Goal: Task Accomplishment & Management: Complete application form

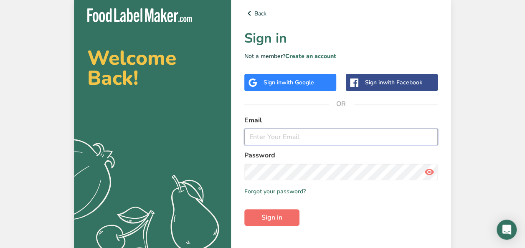
type input "[PERSON_NAME][EMAIL_ADDRESS][DOMAIN_NAME]"
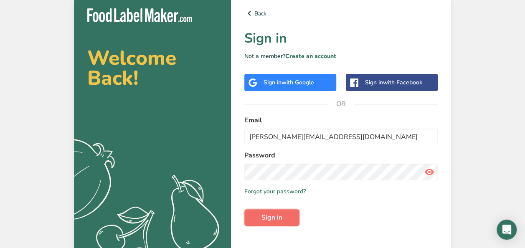
click at [286, 215] on button "Sign in" at bounding box center [271, 217] width 55 height 17
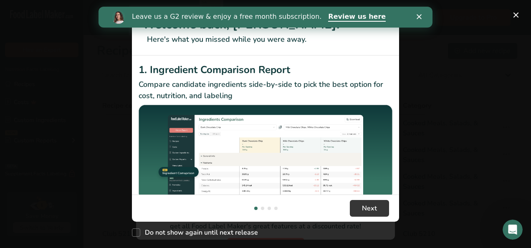
click at [418, 17] on icon "Close" at bounding box center [419, 16] width 5 height 5
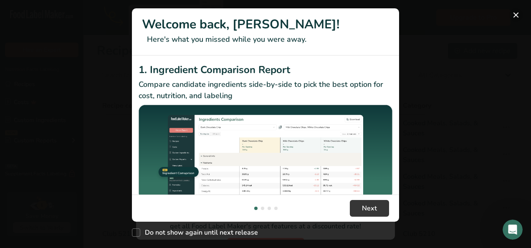
click at [513, 13] on button "New Features" at bounding box center [516, 14] width 13 height 13
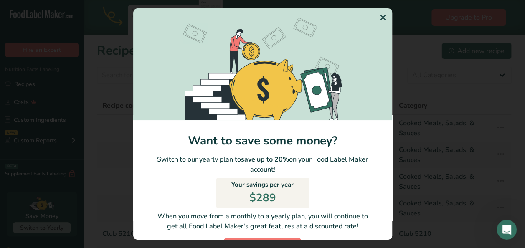
click at [378, 16] on icon "Switch to Yearly Modal" at bounding box center [383, 17] width 10 height 15
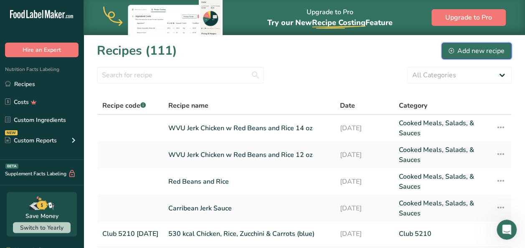
click at [460, 49] on div "Add new recipe" at bounding box center [477, 51] width 56 height 10
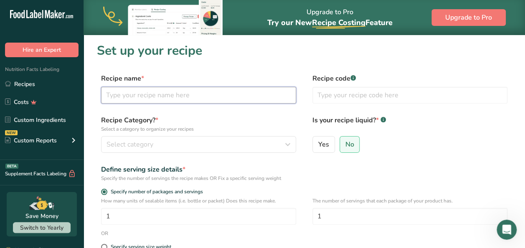
click at [171, 97] on input "text" at bounding box center [198, 95] width 195 height 17
type input "Garden Tomato Sauce"
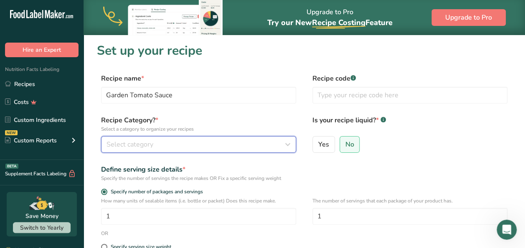
click at [147, 145] on span "Select category" at bounding box center [130, 145] width 47 height 10
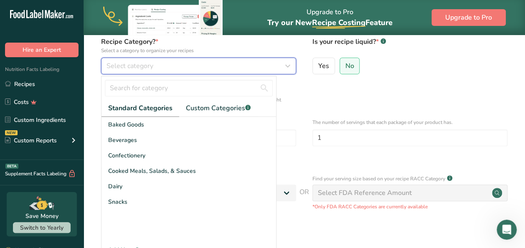
scroll to position [85, 0]
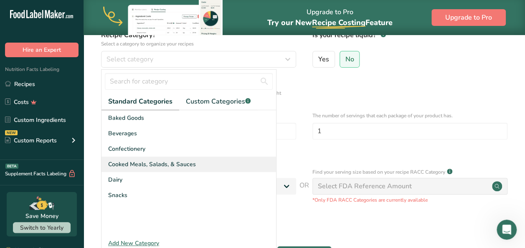
click at [221, 169] on div "Cooked Meals, Salads, & Sauces" at bounding box center [189, 164] width 175 height 15
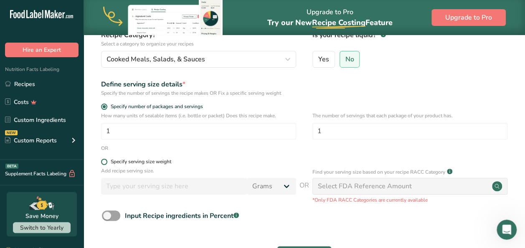
click at [104, 160] on span at bounding box center [104, 162] width 6 height 6
click at [104, 160] on input "Specify serving size weight" at bounding box center [103, 161] width 5 height 5
radio input "true"
radio input "false"
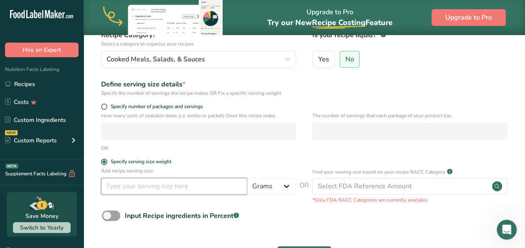
click at [120, 183] on input "number" at bounding box center [174, 186] width 146 height 17
type input "1"
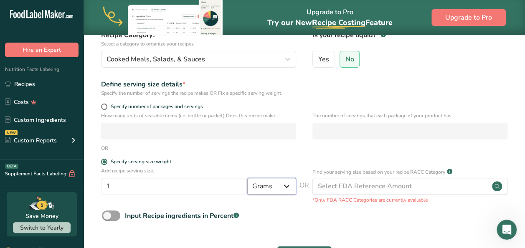
click at [285, 186] on select "Grams kg mg mcg lb oz l mL fl oz tbsp tsp cup qt gallon" at bounding box center [271, 186] width 49 height 17
select select "18"
click at [247, 178] on select "Grams kg mg mcg lb oz l mL fl oz tbsp tsp cup qt gallon" at bounding box center [271, 186] width 49 height 17
select select "22"
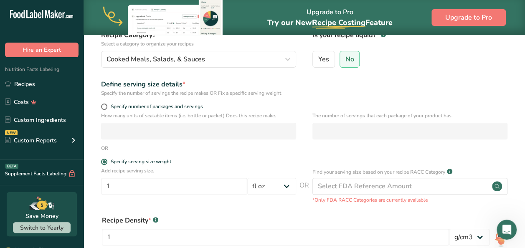
click at [209, 204] on form "Recipe name * Garden Tomato Sauce Recipe code .a-a{fill:#347362;}.b-a{fill:#fff…" at bounding box center [304, 162] width 415 height 348
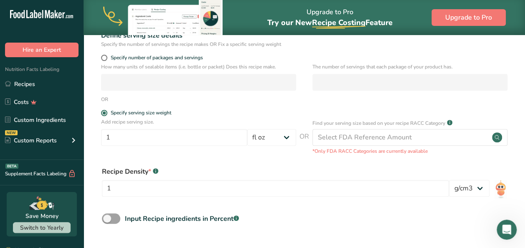
scroll to position [152, 0]
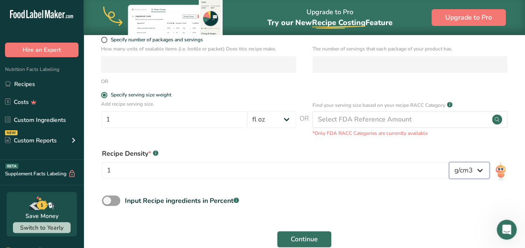
click at [479, 175] on select "lb/ft3 g/cm3" at bounding box center [469, 170] width 41 height 17
click at [411, 202] on div "Input Recipe ingredients in Percent .a-a{fill:#347362;}.b-a{fill:#fff;}" at bounding box center [304, 204] width 415 height 17
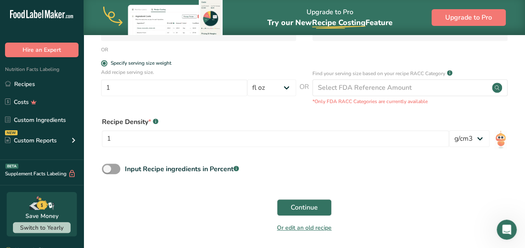
scroll to position [186, 0]
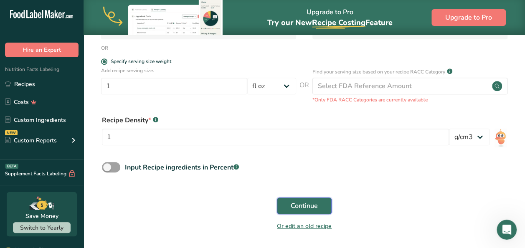
click at [316, 207] on span "Continue" at bounding box center [304, 206] width 27 height 10
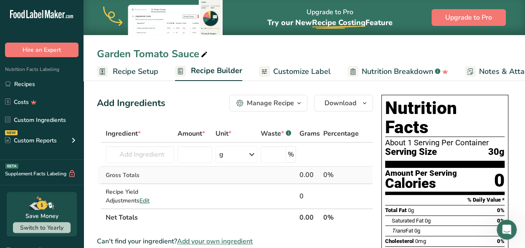
click at [271, 175] on td at bounding box center [278, 176] width 39 height 18
click at [150, 150] on input "text" at bounding box center [140, 154] width 69 height 17
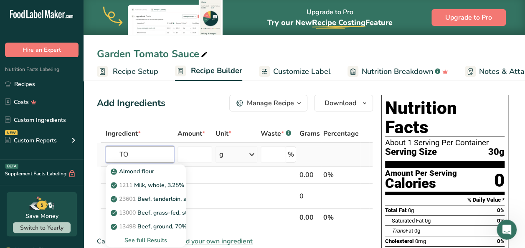
click at [150, 150] on input "TO" at bounding box center [140, 154] width 69 height 17
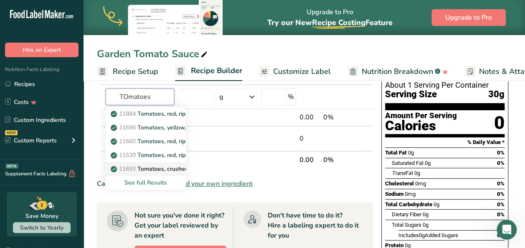
scroll to position [56, 0]
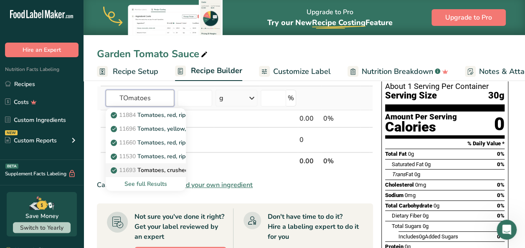
type input "TOmatoes"
click at [144, 184] on div "See full Results" at bounding box center [145, 184] width 67 height 9
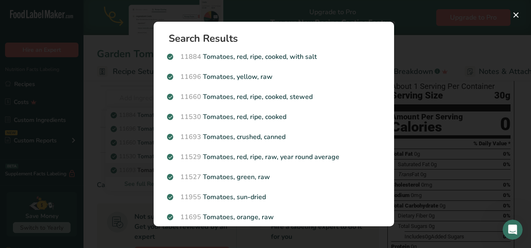
click at [119, 156] on div "Search results modal" at bounding box center [265, 124] width 531 height 248
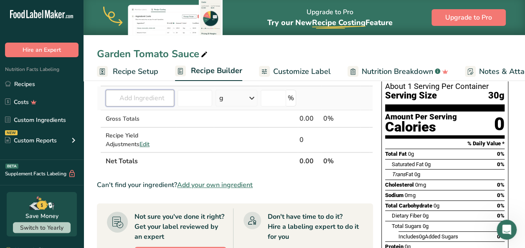
click at [148, 99] on input "text" at bounding box center [140, 98] width 69 height 17
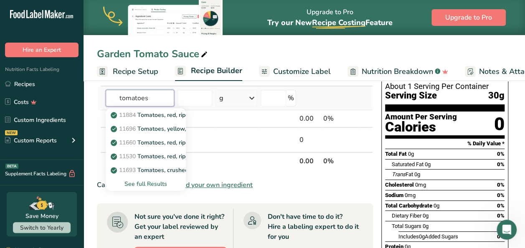
type input "tomatoes"
click at [155, 183] on div "See full Results" at bounding box center [145, 184] width 67 height 9
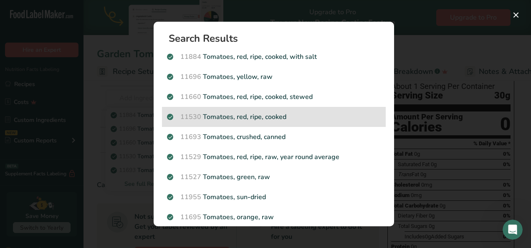
click at [262, 118] on p "11530 Tomatoes, red, ripe, cooked" at bounding box center [274, 117] width 214 height 10
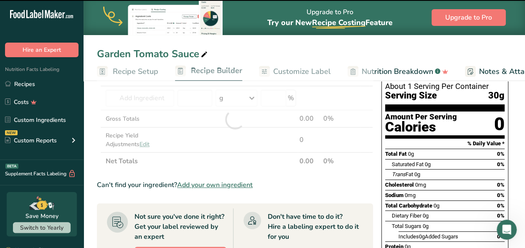
type input "0"
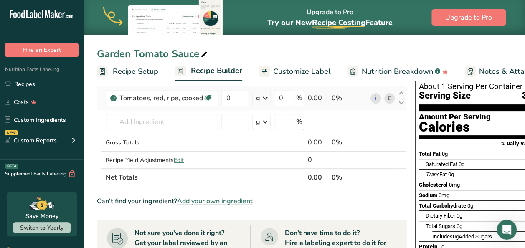
click at [264, 94] on icon at bounding box center [265, 98] width 10 height 15
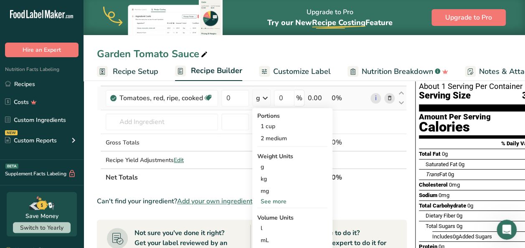
click at [282, 201] on div "See more" at bounding box center [292, 201] width 70 height 9
click at [281, 217] on div "lb" at bounding box center [292, 215] width 70 height 12
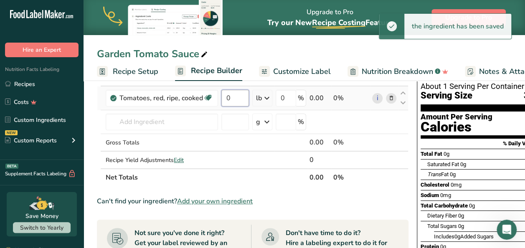
click at [237, 98] on input "0" at bounding box center [235, 98] width 28 height 17
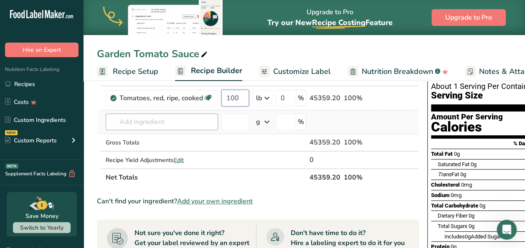
type input "100"
click at [177, 119] on div "Ingredient * Amount * Unit * Waste * .a-a{fill:#347362;}.b-a{fill:#fff;} Grams …" at bounding box center [258, 128] width 322 height 118
drag, startPoint x: 210, startPoint y: 168, endPoint x: 185, endPoint y: 141, distance: 36.4
click at [185, 141] on tbody "Tomatoes, red, ripe, cooked Source of Antioxidants Dairy free Gluten free Vegan…" at bounding box center [257, 127] width 321 height 82
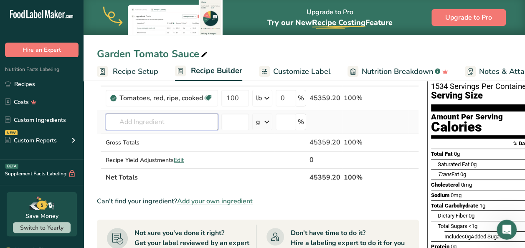
click at [146, 123] on input "text" at bounding box center [162, 122] width 112 height 17
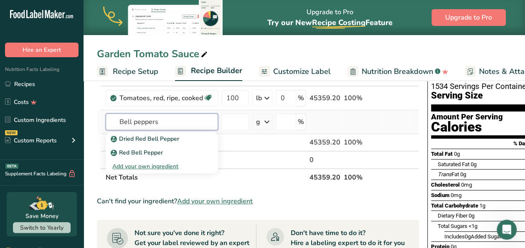
type input "Bell peppers"
click at [196, 160] on div "Add your own ingredient" at bounding box center [162, 167] width 112 height 14
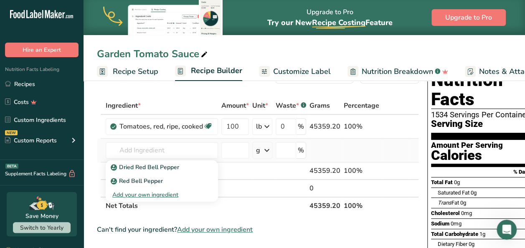
scroll to position [23, 0]
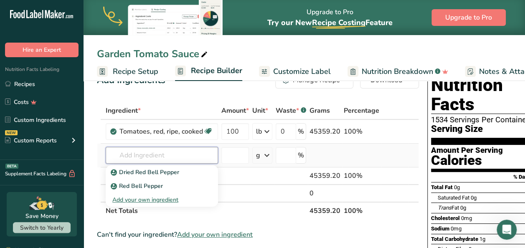
drag, startPoint x: 196, startPoint y: 159, endPoint x: 213, endPoint y: 160, distance: 17.6
click at [213, 160] on input "text" at bounding box center [162, 155] width 112 height 17
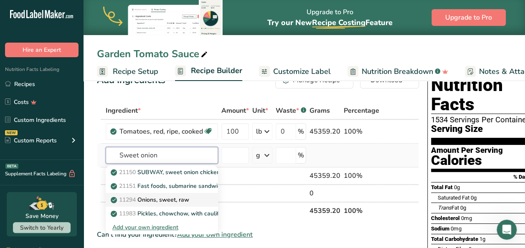
type input "Sweet onion"
click at [195, 193] on link "11294 Onions, sweet, raw" at bounding box center [162, 200] width 112 height 14
type input "Onions, sweet, raw"
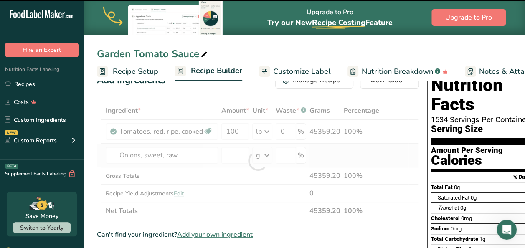
type input "0"
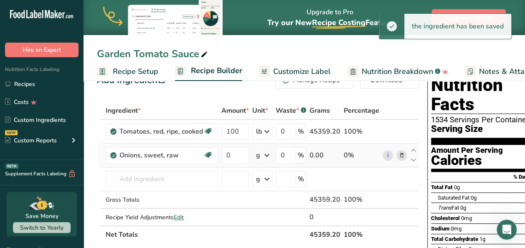
click at [267, 155] on icon at bounding box center [267, 155] width 10 height 15
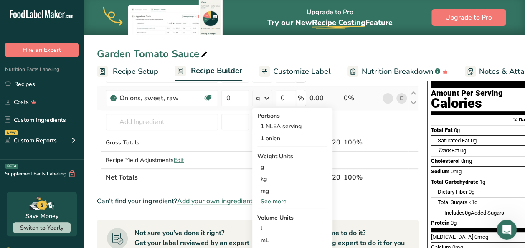
scroll to position [90, 0]
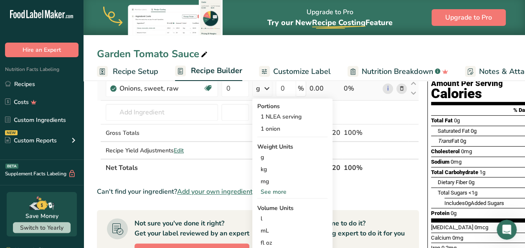
click at [282, 192] on div "See more" at bounding box center [292, 192] width 70 height 9
click at [278, 211] on div "lb" at bounding box center [292, 206] width 70 height 12
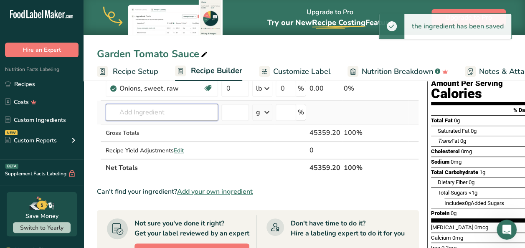
click at [170, 115] on input "text" at bounding box center [162, 112] width 112 height 17
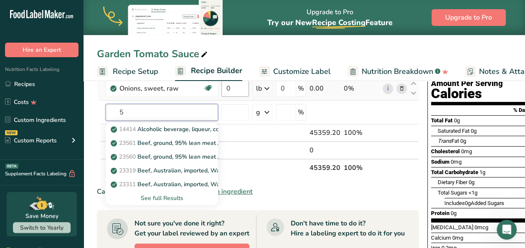
type input "5"
click at [232, 89] on input "0" at bounding box center [235, 88] width 28 height 17
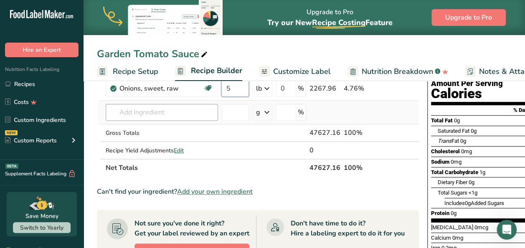
type input "5"
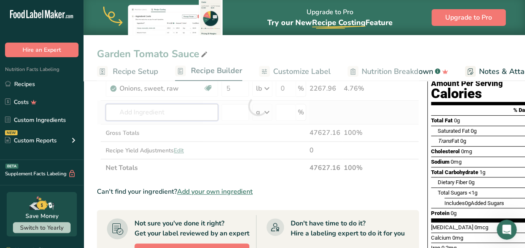
click at [177, 116] on div "Ingredient * Amount * Unit * Waste * .a-a{fill:#347362;}.b-a{fill:#fff;} Grams …" at bounding box center [258, 106] width 322 height 142
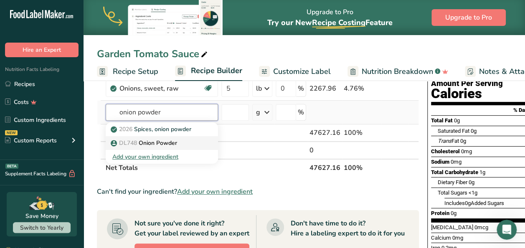
type input "onion powder"
click at [167, 142] on p "DL748 Onion Powder" at bounding box center [144, 143] width 65 height 9
type input "Onion Powder"
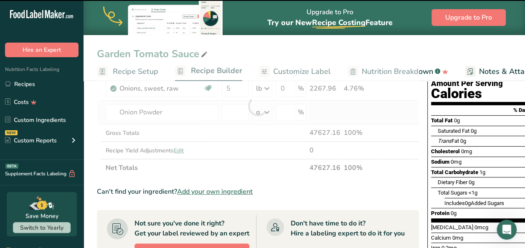
type input "0"
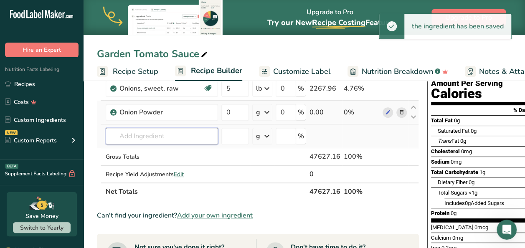
click at [172, 136] on input "text" at bounding box center [162, 136] width 112 height 17
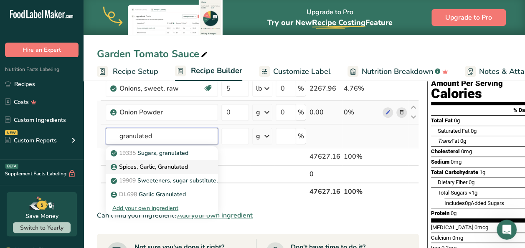
type input "granulated"
drag, startPoint x: 171, startPoint y: 165, endPoint x: 185, endPoint y: 173, distance: 15.5
click at [185, 173] on link "Spices, Garlic, Granulated" at bounding box center [162, 167] width 112 height 14
type input "Spices, Garlic, Granulated"
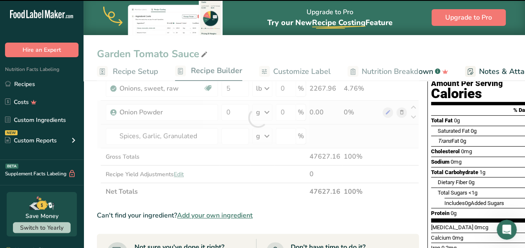
type input "0"
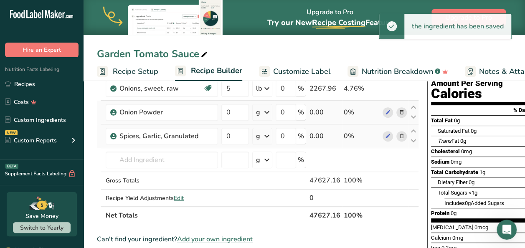
click at [266, 135] on icon at bounding box center [267, 136] width 10 height 15
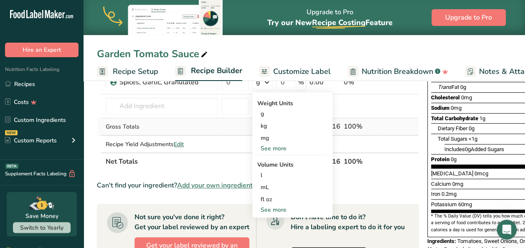
scroll to position [157, 0]
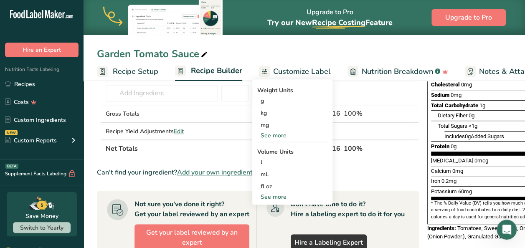
click at [274, 196] on div "See more" at bounding box center [292, 197] width 70 height 9
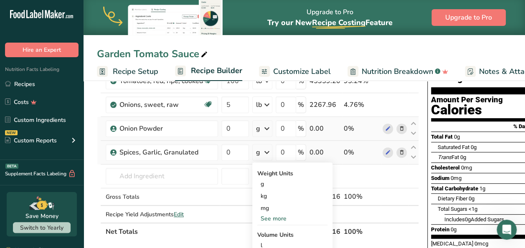
scroll to position [73, 0]
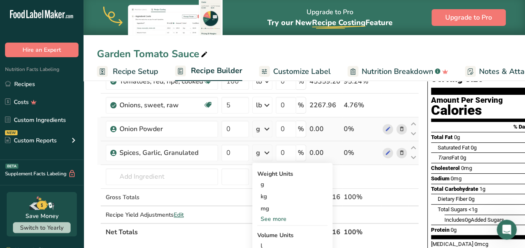
click at [278, 221] on div "See more" at bounding box center [292, 219] width 70 height 9
click at [273, 243] on div "oz" at bounding box center [292, 245] width 70 height 12
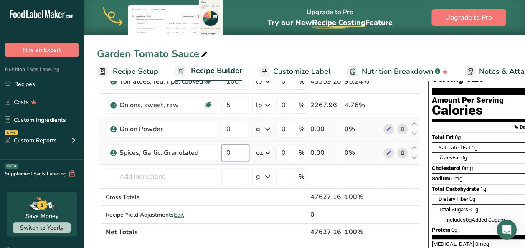
click at [242, 150] on input "0" at bounding box center [235, 153] width 28 height 17
type input "4"
click at [235, 129] on div "Ingredient * Amount * Unit * Waste * .a-a{fill:#347362;}.b-a{fill:#fff;} Grams …" at bounding box center [258, 146] width 323 height 189
type input "3"
click at [266, 131] on div "Ingredient * Amount * Unit * Waste * .a-a{fill:#347362;}.b-a{fill:#fff;} Grams …" at bounding box center [258, 146] width 323 height 189
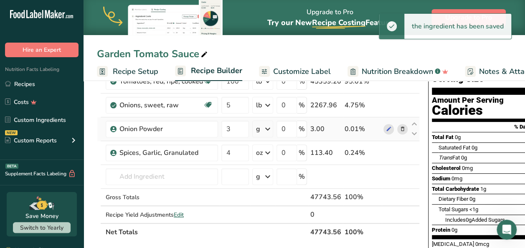
click at [269, 128] on icon at bounding box center [268, 129] width 10 height 15
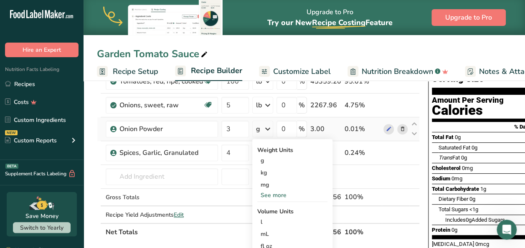
click at [271, 195] on div "See more" at bounding box center [292, 195] width 70 height 9
click at [267, 221] on div "oz" at bounding box center [292, 221] width 70 height 12
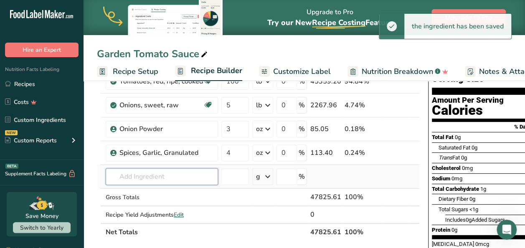
click at [161, 182] on input "text" at bounding box center [162, 176] width 112 height 17
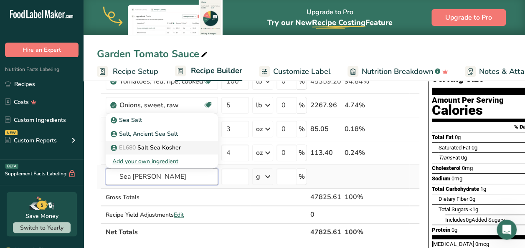
type input "Sea [PERSON_NAME]"
click at [169, 145] on p "EL680 Salt Sea Kosher" at bounding box center [146, 147] width 69 height 9
type input "Salt Sea Kosher"
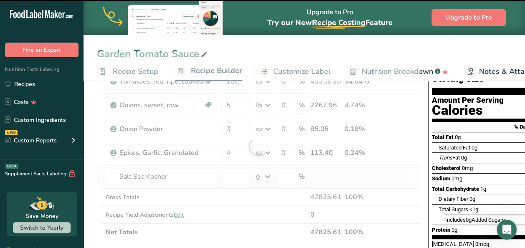
type input "0"
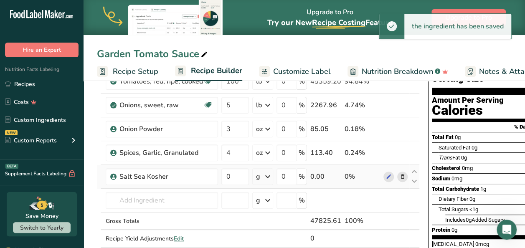
click at [269, 175] on icon at bounding box center [268, 176] width 10 height 15
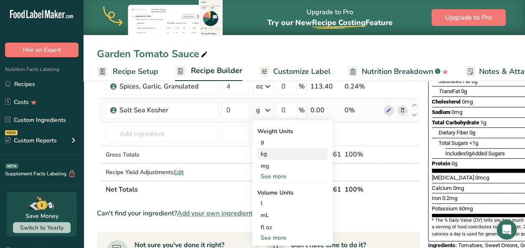
scroll to position [140, 0]
click at [280, 177] on div "See more" at bounding box center [292, 176] width 70 height 9
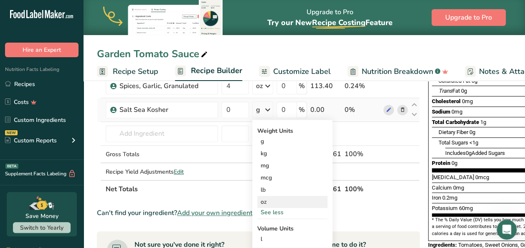
click at [274, 200] on div "oz" at bounding box center [292, 202] width 70 height 12
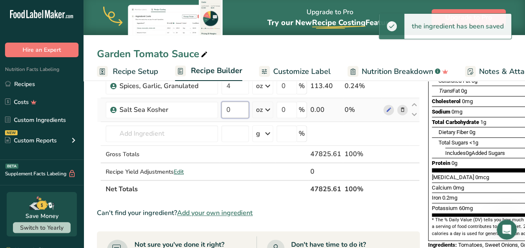
click at [234, 108] on input "0" at bounding box center [235, 110] width 28 height 17
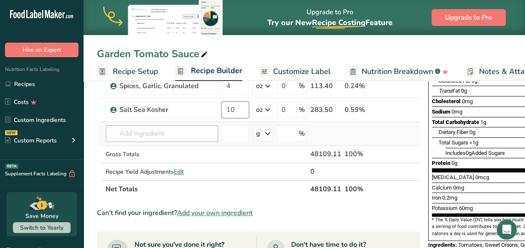
type input "10"
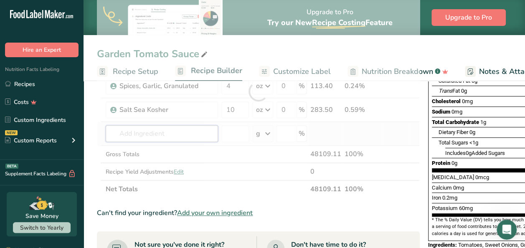
click at [178, 131] on div "Ingredient * Amount * Unit * Waste * .a-a{fill:#347362;}.b-a{fill:#fff;} Grams …" at bounding box center [258, 91] width 323 height 213
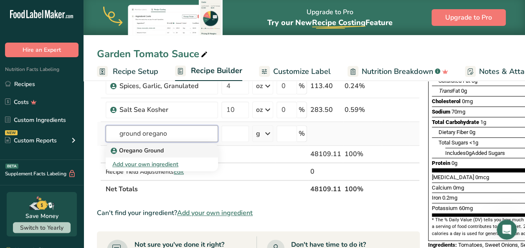
type input "ground oregano"
click at [165, 153] on div "Oregano Ground" at bounding box center [155, 150] width 86 height 9
type input "Oregano Ground"
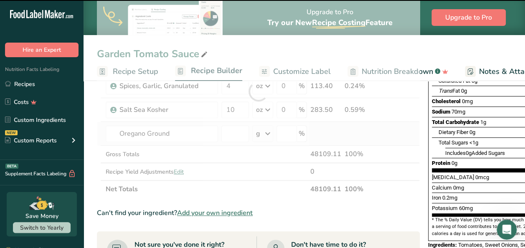
type input "0"
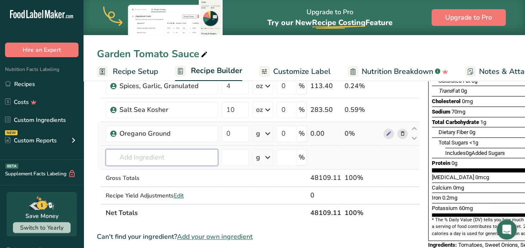
click at [170, 158] on input "text" at bounding box center [162, 157] width 112 height 17
type input "ground basil"
click at [269, 158] on icon at bounding box center [268, 157] width 10 height 15
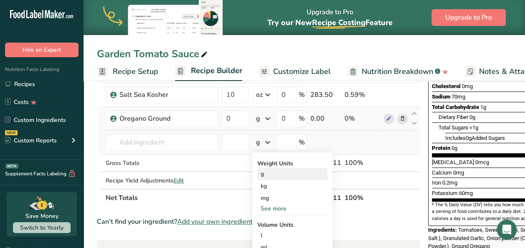
scroll to position [157, 0]
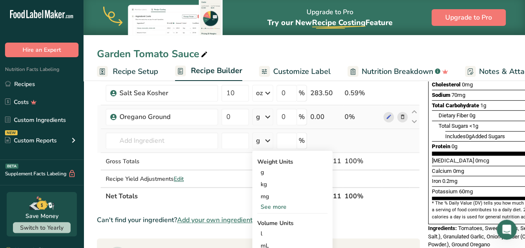
click at [276, 205] on div "See more" at bounding box center [292, 207] width 70 height 9
click at [272, 232] on div "oz" at bounding box center [292, 233] width 70 height 12
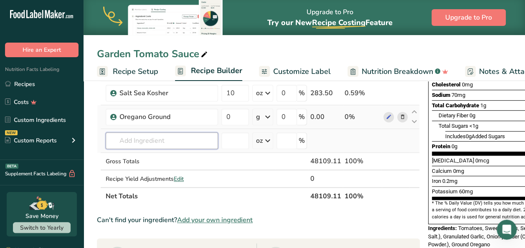
click at [176, 142] on input "text" at bounding box center [162, 140] width 112 height 17
type input "basil ground"
click at [153, 169] on div "Add your own ingredient" at bounding box center [161, 171] width 99 height 9
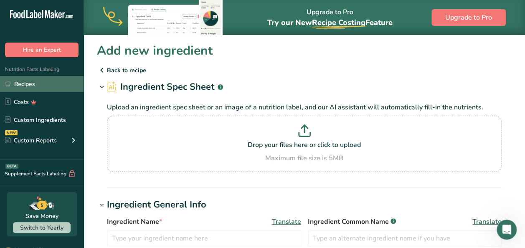
click at [56, 86] on link "Recipes" at bounding box center [42, 84] width 84 height 16
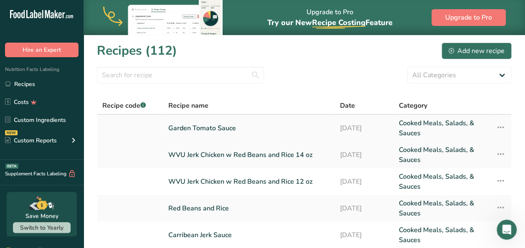
click at [221, 125] on link "Garden Tomato Sauce" at bounding box center [248, 128] width 161 height 20
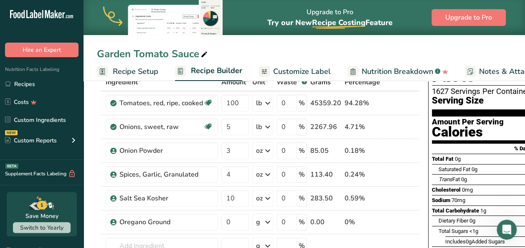
scroll to position [84, 0]
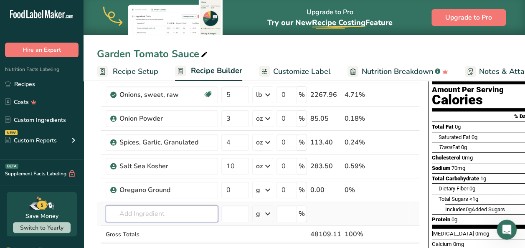
click at [164, 211] on input "text" at bounding box center [162, 214] width 112 height 17
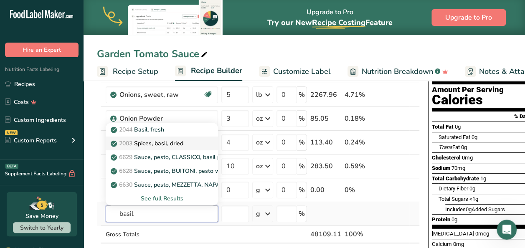
type input "basil"
click at [166, 141] on p "2003 Spices, basil, dried" at bounding box center [147, 143] width 71 height 9
type input "Spices, basil, dried"
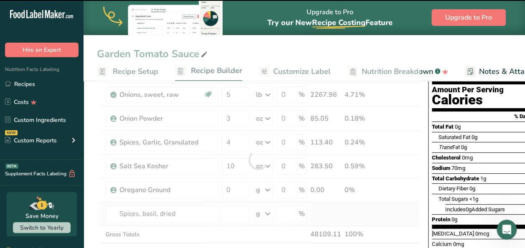
type input "0"
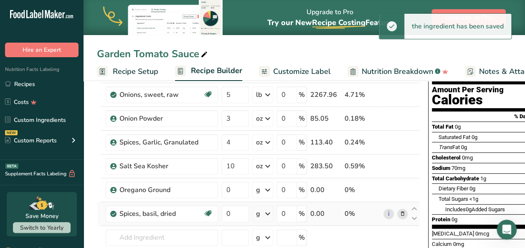
click at [269, 213] on icon at bounding box center [268, 213] width 10 height 15
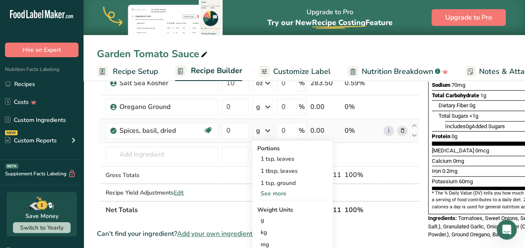
scroll to position [167, 0]
click at [276, 192] on div "See more" at bounding box center [292, 193] width 70 height 9
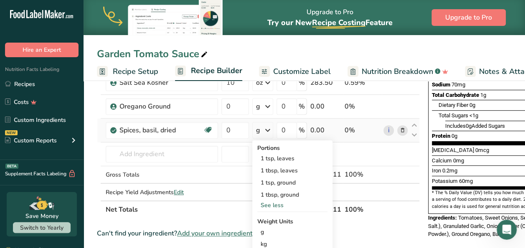
click at [274, 203] on div "See less" at bounding box center [292, 205] width 70 height 9
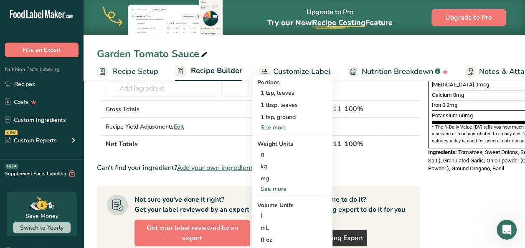
scroll to position [234, 0]
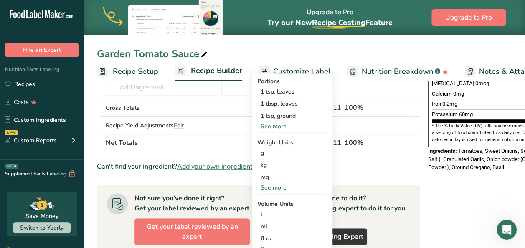
click at [275, 186] on div "See more" at bounding box center [292, 187] width 70 height 9
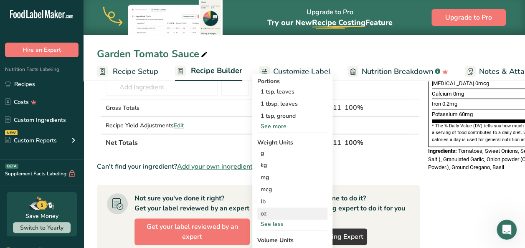
click at [266, 214] on div "oz" at bounding box center [292, 214] width 70 height 12
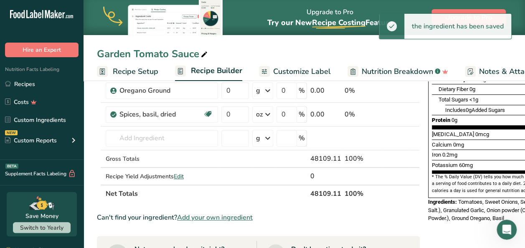
scroll to position [182, 0]
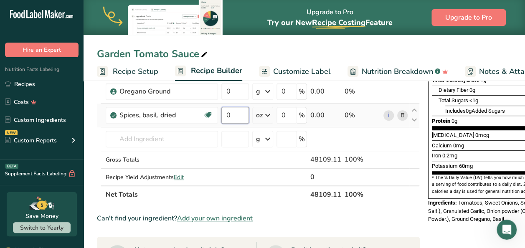
click at [236, 110] on input "0" at bounding box center [235, 115] width 28 height 17
type input "1"
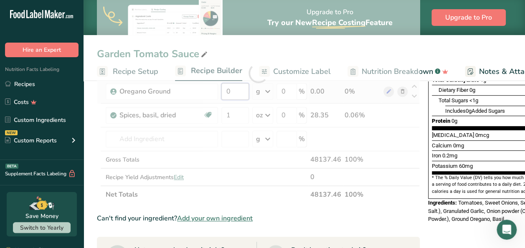
click at [236, 92] on div "Ingredient * Amount * Unit * Waste * .a-a{fill:#347362;}.b-a{fill:#fff;} Grams …" at bounding box center [258, 73] width 323 height 261
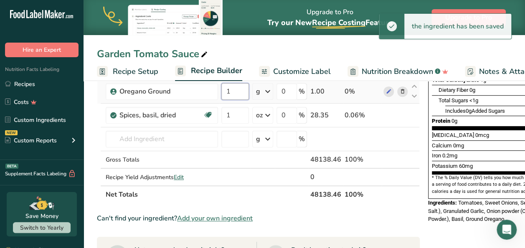
type input "1"
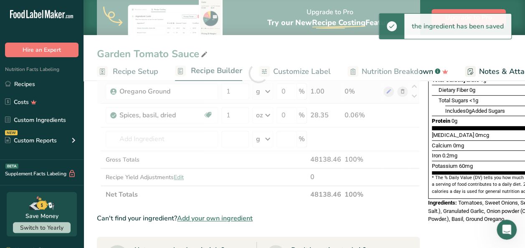
click at [268, 92] on div "Ingredient * Amount * Unit * Waste * .a-a{fill:#347362;}.b-a{fill:#fff;} Grams …" at bounding box center [258, 73] width 323 height 261
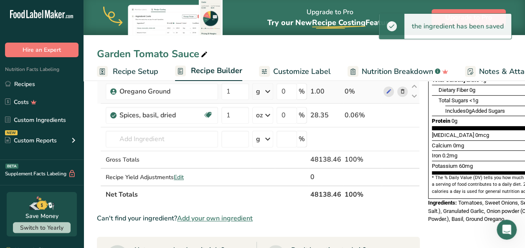
click at [268, 92] on icon at bounding box center [268, 91] width 10 height 15
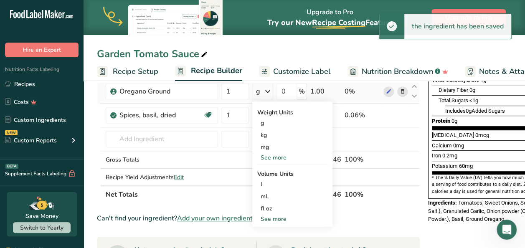
click at [273, 221] on div "See more" at bounding box center [292, 219] width 70 height 9
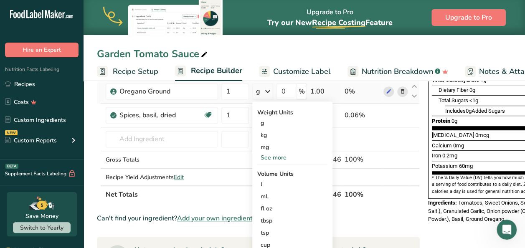
click at [283, 158] on div "See more" at bounding box center [292, 157] width 70 height 9
click at [269, 182] on div "oz" at bounding box center [292, 184] width 70 height 12
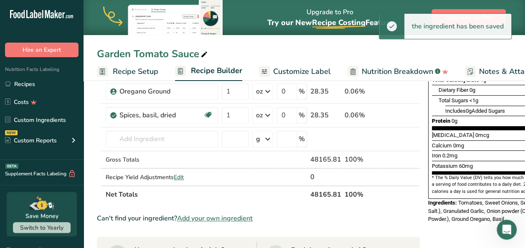
click at [397, 208] on section "Ingredient * Amount * Unit * Waste * .a-a{fill:#347362;}.b-a{fill:#fff;} Grams …" at bounding box center [258, 212] width 323 height 539
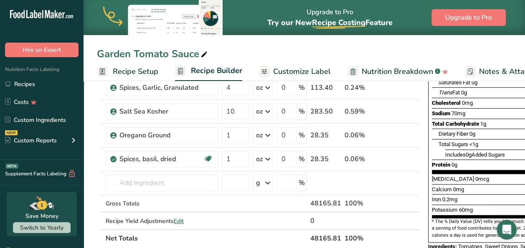
scroll to position [149, 0]
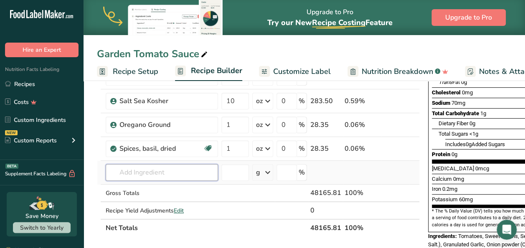
click at [148, 173] on input "text" at bounding box center [162, 172] width 112 height 17
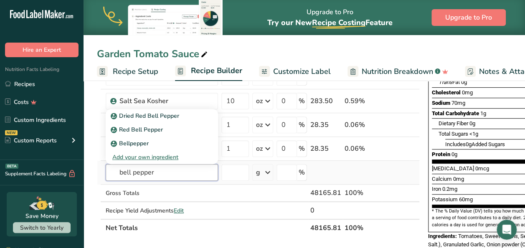
type input "bell pepper"
click at [160, 155] on div "Add your own ingredient" at bounding box center [161, 157] width 99 height 9
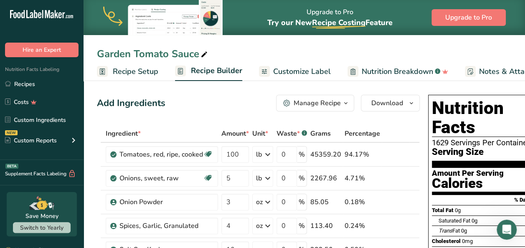
click at [201, 111] on div "Add Ingredients Manage Recipe Delete Recipe Duplicate Recipe Scale Recipe Save …" at bounding box center [258, 103] width 323 height 17
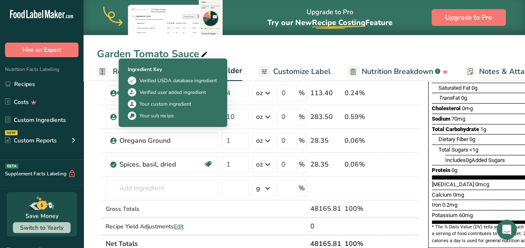
scroll to position [134, 0]
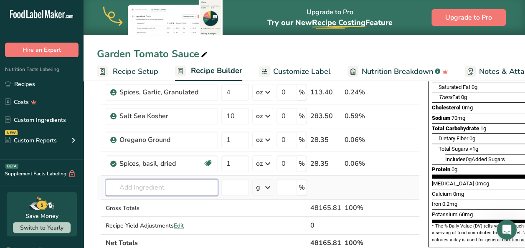
click at [132, 183] on input "text" at bounding box center [162, 187] width 112 height 17
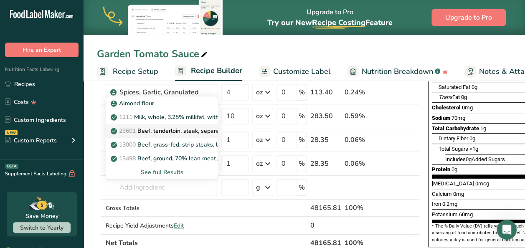
click at [425, 188] on div "Nutrition Facts 1629 Servings Per Container Serving Size 30g Amount Per Serving…" at bounding box center [492, 117] width 134 height 318
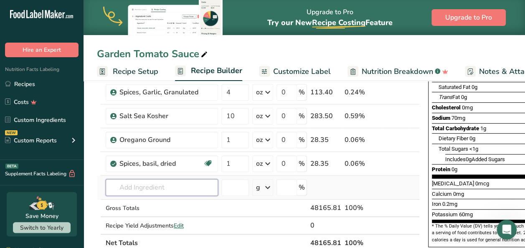
click at [149, 185] on input "text" at bounding box center [162, 187] width 112 height 17
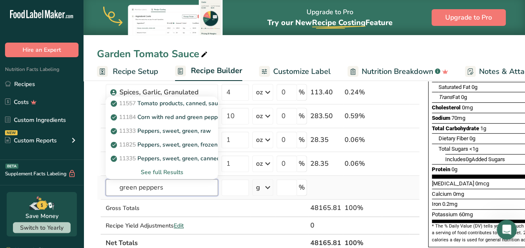
type input "green peppers"
click at [165, 174] on div "See full Results" at bounding box center [161, 172] width 99 height 9
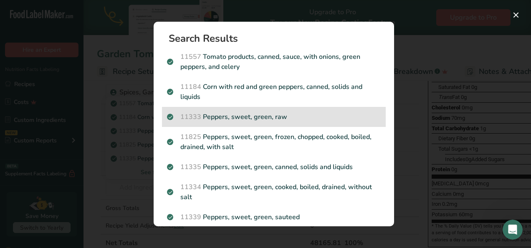
click at [265, 116] on p "11333 Peppers, sweet, green, raw" at bounding box center [274, 117] width 214 height 10
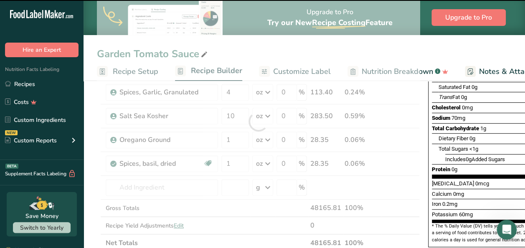
type input "0"
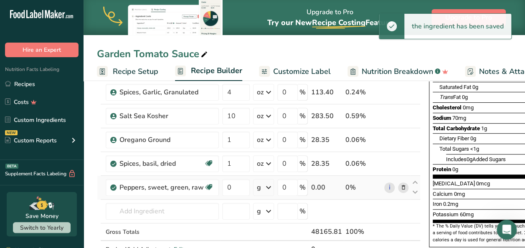
click at [266, 186] on icon at bounding box center [269, 187] width 10 height 15
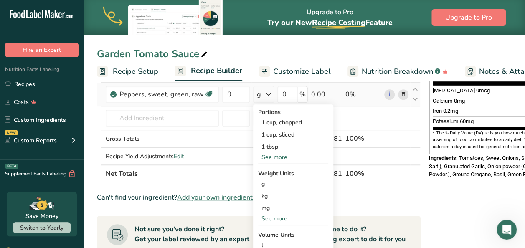
scroll to position [251, 0]
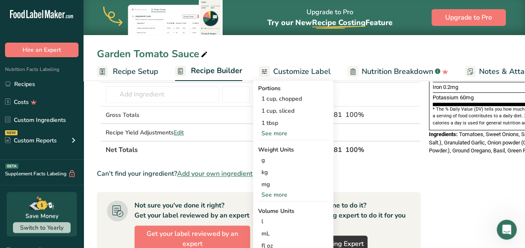
click at [275, 192] on div "See more" at bounding box center [293, 195] width 70 height 9
click at [271, 221] on div "oz" at bounding box center [293, 221] width 70 height 12
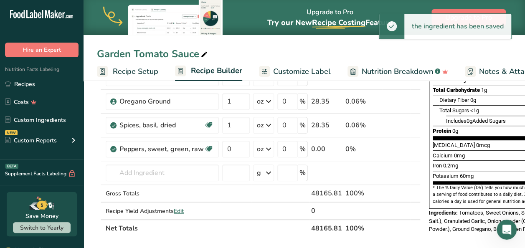
scroll to position [167, 0]
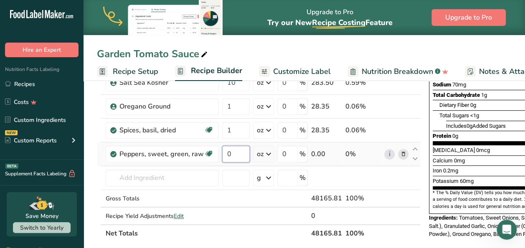
click at [235, 152] on input "0" at bounding box center [236, 154] width 28 height 17
click at [426, 201] on div "Nutrition Facts 1629 Servings Per Container Serving Size 30g Amount Per Serving…" at bounding box center [493, 83] width 134 height 318
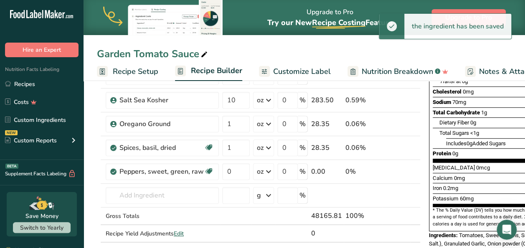
scroll to position [150, 0]
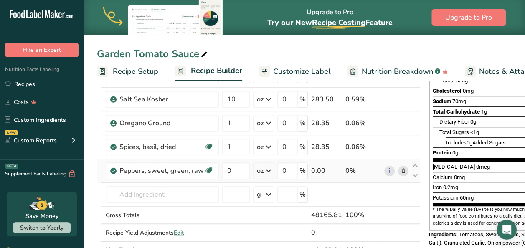
click at [269, 168] on icon at bounding box center [269, 170] width 10 height 15
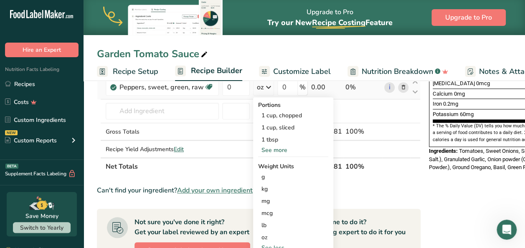
scroll to position [251, 0]
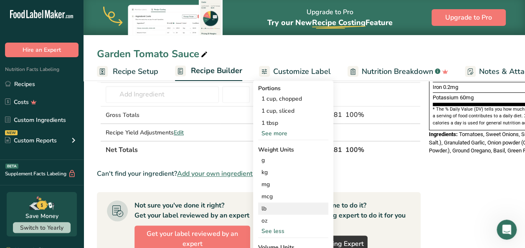
click at [271, 210] on div "lb" at bounding box center [293, 209] width 70 height 12
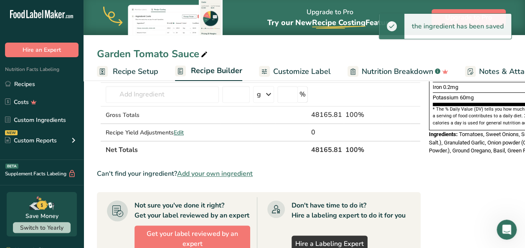
click at [421, 133] on div "Add Ingredients Manage Recipe Delete Recipe Duplicate Recipe Scale Recipe Save …" at bounding box center [261, 146] width 329 height 610
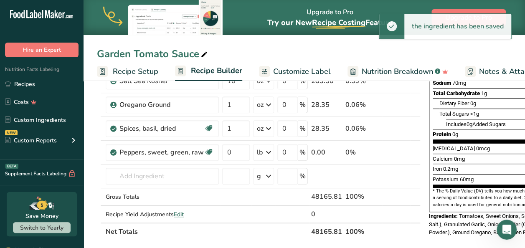
scroll to position [167, 0]
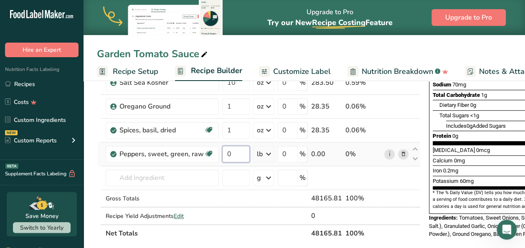
click at [236, 153] on input "0" at bounding box center [236, 154] width 28 height 17
type input "3"
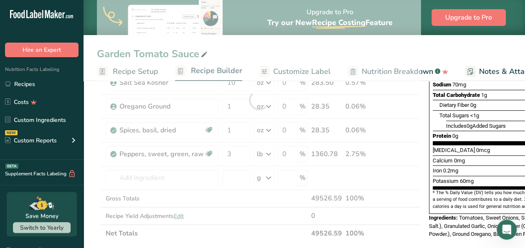
click at [426, 196] on div "Nutrition Facts 1629 Servings Per Container Serving Size 30g Amount Per Serving…" at bounding box center [493, 83] width 134 height 318
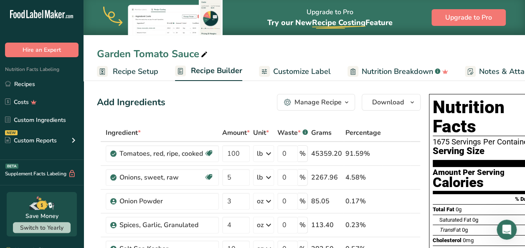
scroll to position [0, 0]
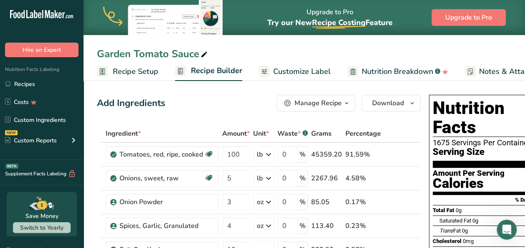
click at [371, 48] on div "Garden Tomato Sauce" at bounding box center [305, 53] width 442 height 15
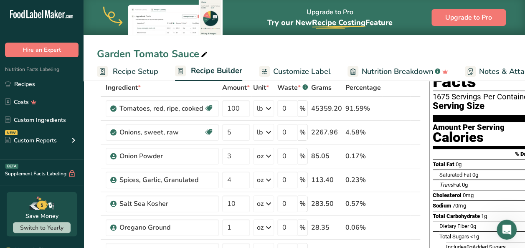
scroll to position [67, 0]
